Goal: Book appointment/travel/reservation

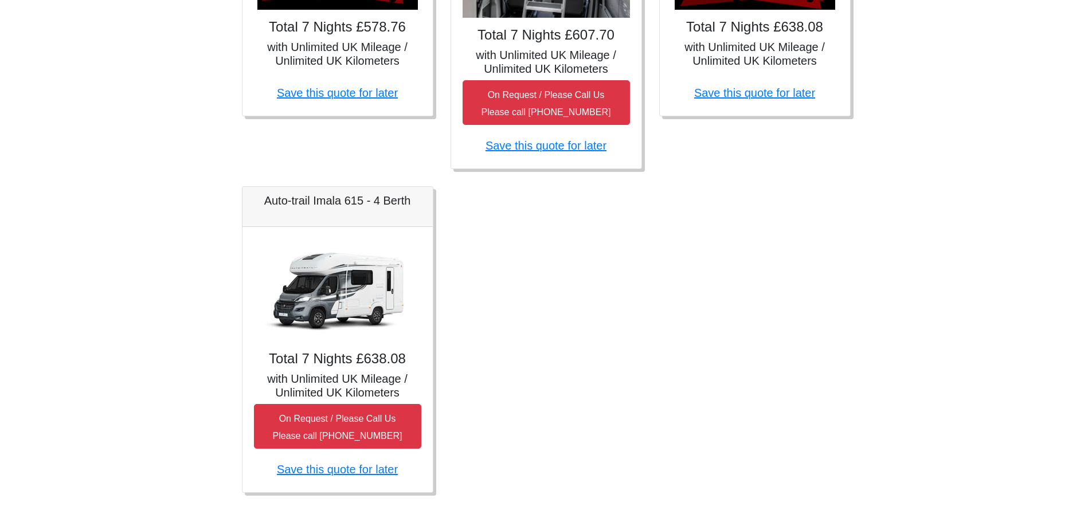
scroll to position [744, 0]
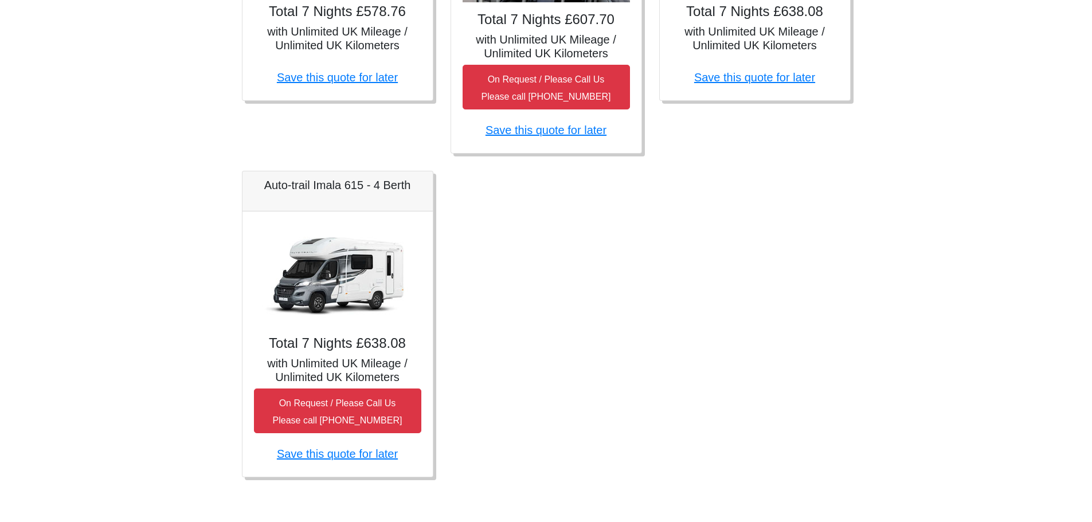
click at [334, 302] on img at bounding box center [337, 274] width 161 height 103
click at [334, 261] on img at bounding box center [337, 274] width 161 height 103
click at [283, 186] on h5 "Auto-trail Imala 615 - 4 Berth" at bounding box center [337, 185] width 167 height 14
click at [323, 186] on h5 "Auto-trail Imala 615 - 4 Berth" at bounding box center [337, 185] width 167 height 14
click at [367, 187] on h5 "Auto-trail Imala 615 - 4 Berth" at bounding box center [337, 185] width 167 height 14
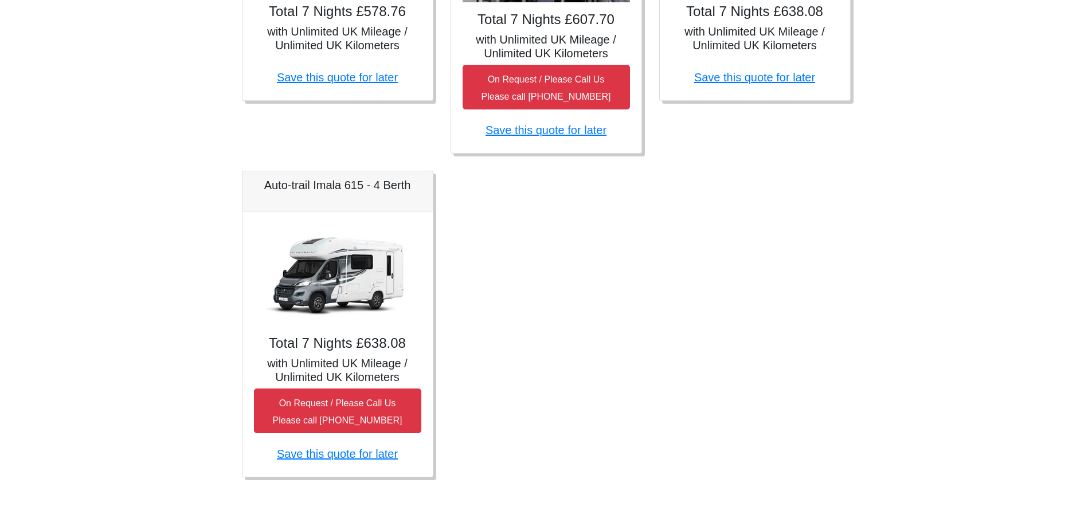
click at [347, 272] on img at bounding box center [337, 274] width 161 height 103
click at [341, 305] on img at bounding box center [337, 274] width 161 height 103
click at [335, 332] on div "Total 7 Nights £638.08 with Unlimited UK Mileage / Unlimited UK Kilometers On R…" at bounding box center [337, 344] width 190 height 265
click at [335, 366] on h5 "with Unlimited UK Mileage / Unlimited UK Kilometers" at bounding box center [337, 371] width 167 height 28
click at [334, 377] on h5 "with Unlimited UK Mileage / Unlimited UK Kilometers" at bounding box center [337, 371] width 167 height 28
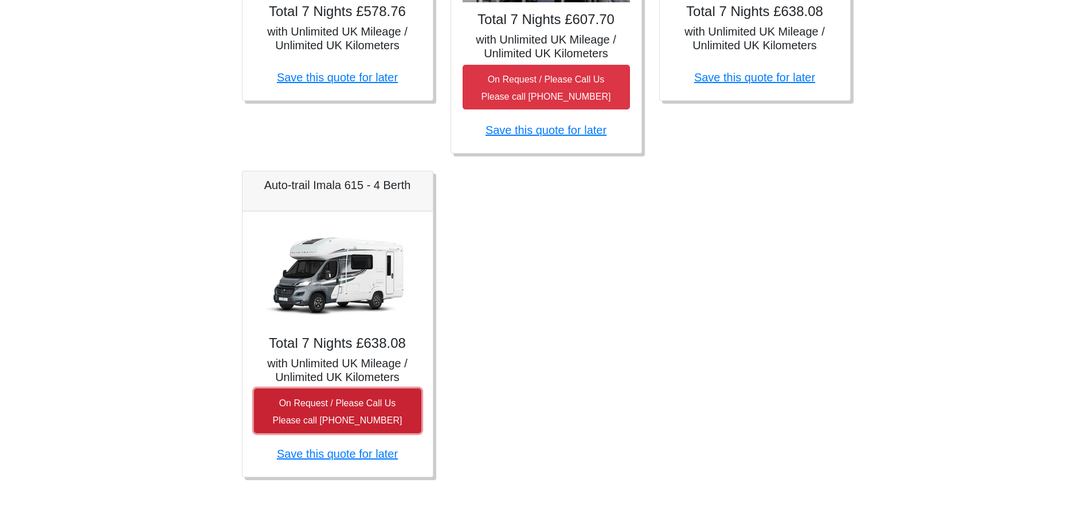
click at [323, 406] on small "On Request / Please Call Us Please call [PHONE_NUMBER]" at bounding box center [338, 411] width 130 height 27
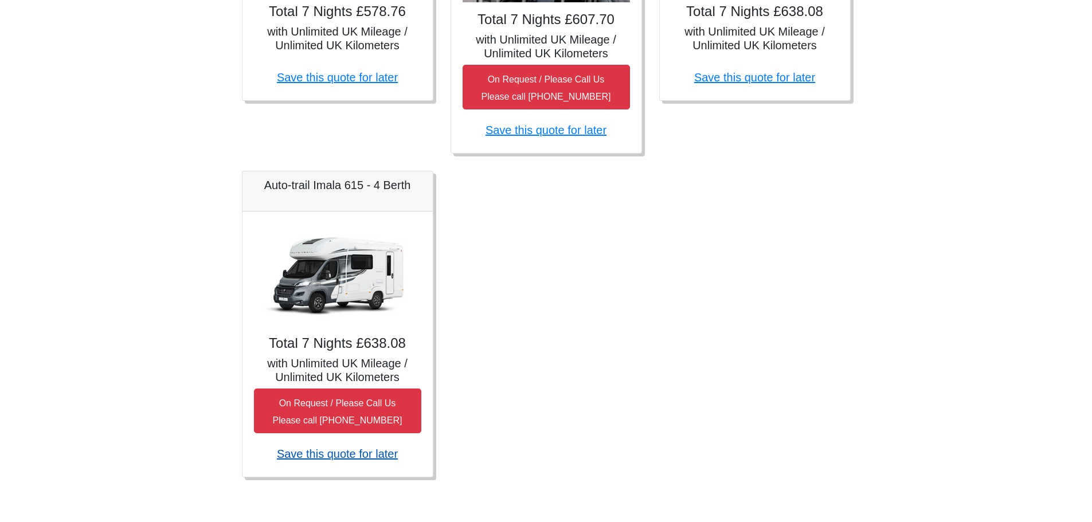
click at [319, 453] on link "Save this quote for later" at bounding box center [337, 454] width 121 height 13
click at [293, 302] on img at bounding box center [337, 274] width 161 height 103
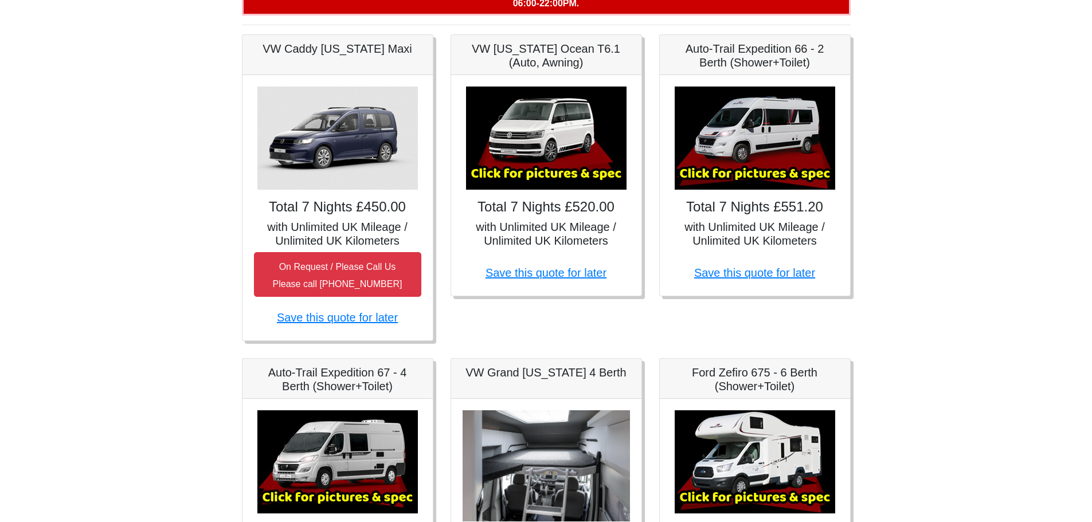
scroll to position [0, 0]
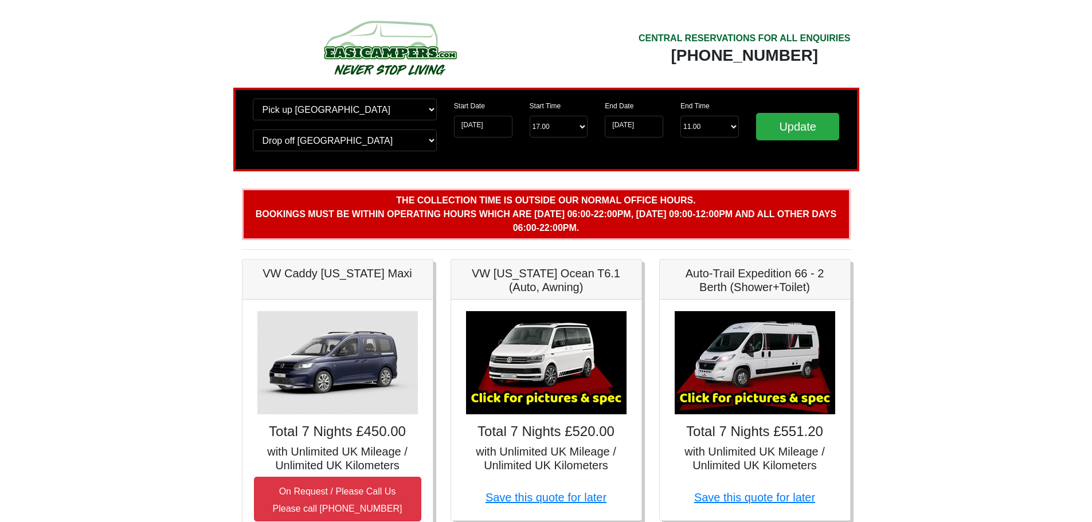
click at [541, 404] on img at bounding box center [546, 362] width 161 height 103
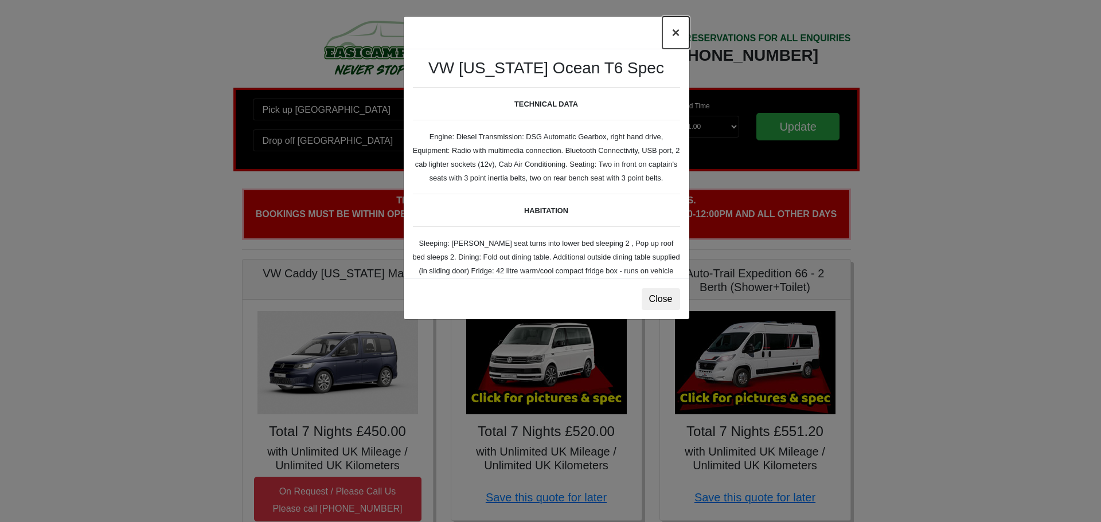
click at [674, 28] on button "×" at bounding box center [675, 33] width 26 height 32
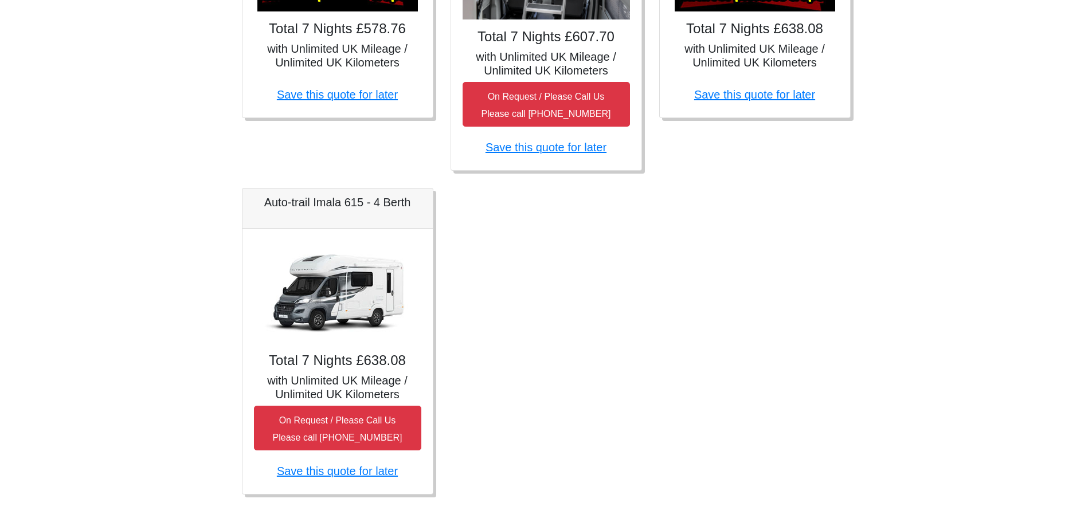
scroll to position [744, 0]
